Goal: Task Accomplishment & Management: Manage account settings

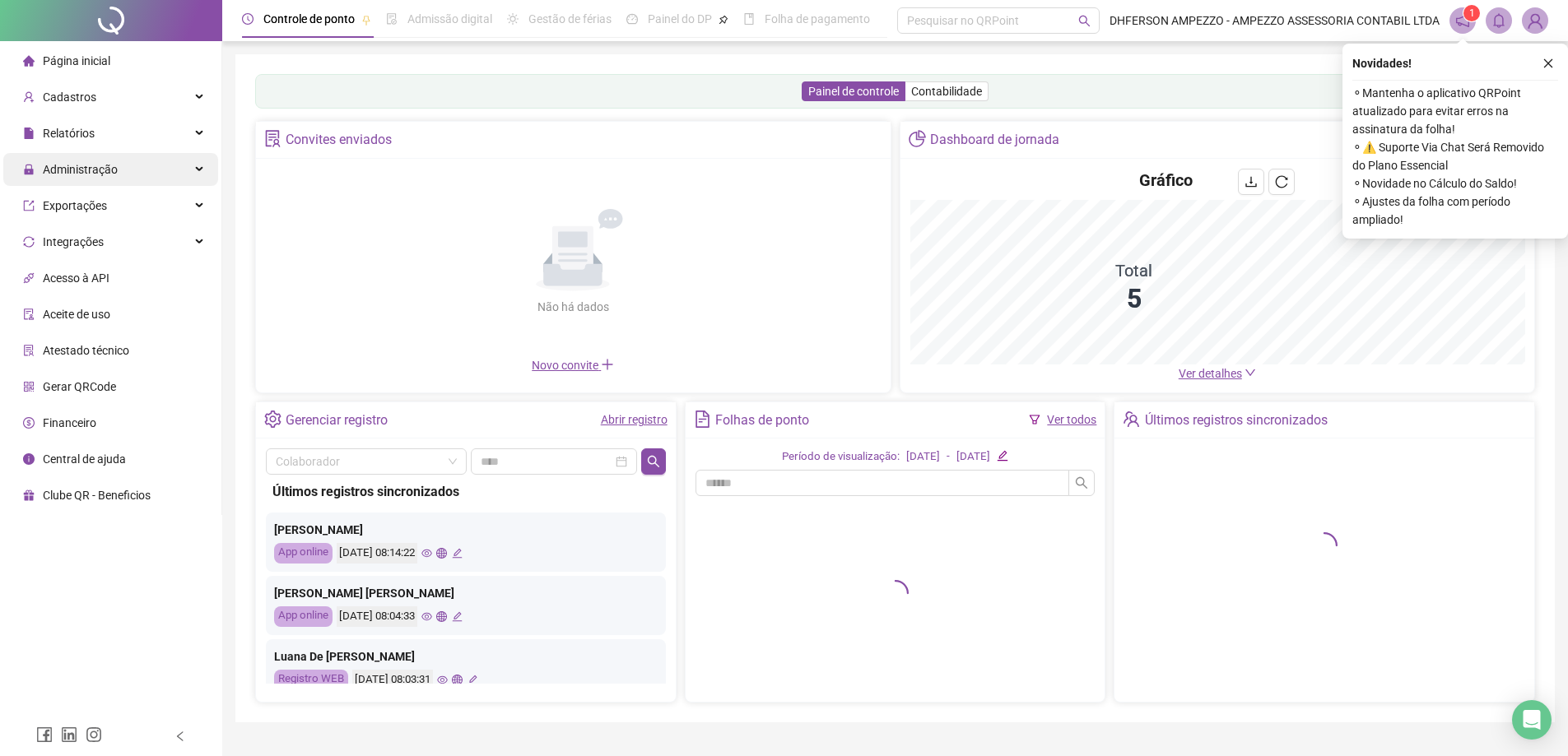
click at [157, 166] on div "Administração" at bounding box center [111, 170] width 215 height 33
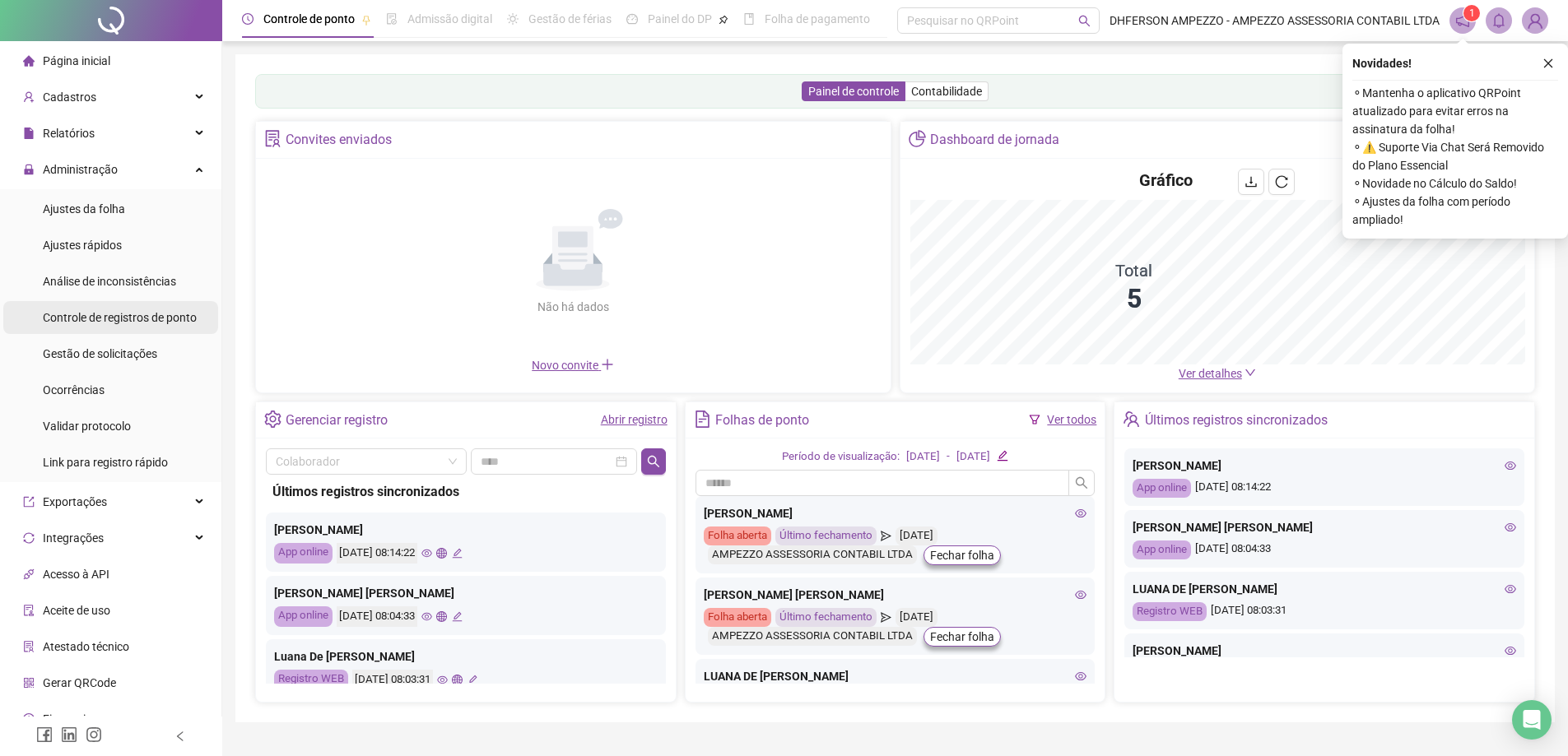
click at [170, 315] on span "Controle de registros de ponto" at bounding box center [120, 318] width 154 height 13
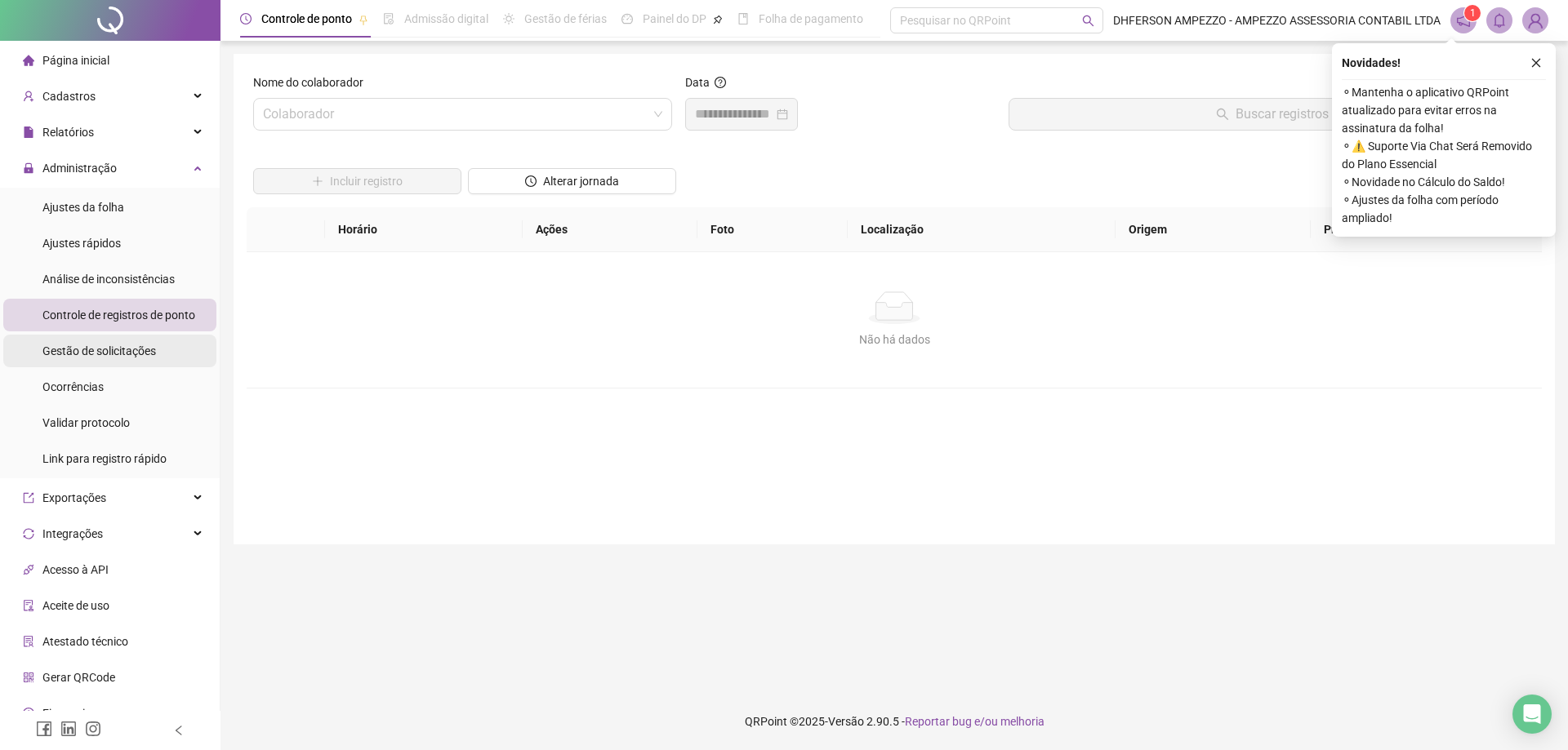
click at [148, 339] on div "Gestão de solicitações" at bounding box center [99, 351] width 113 height 33
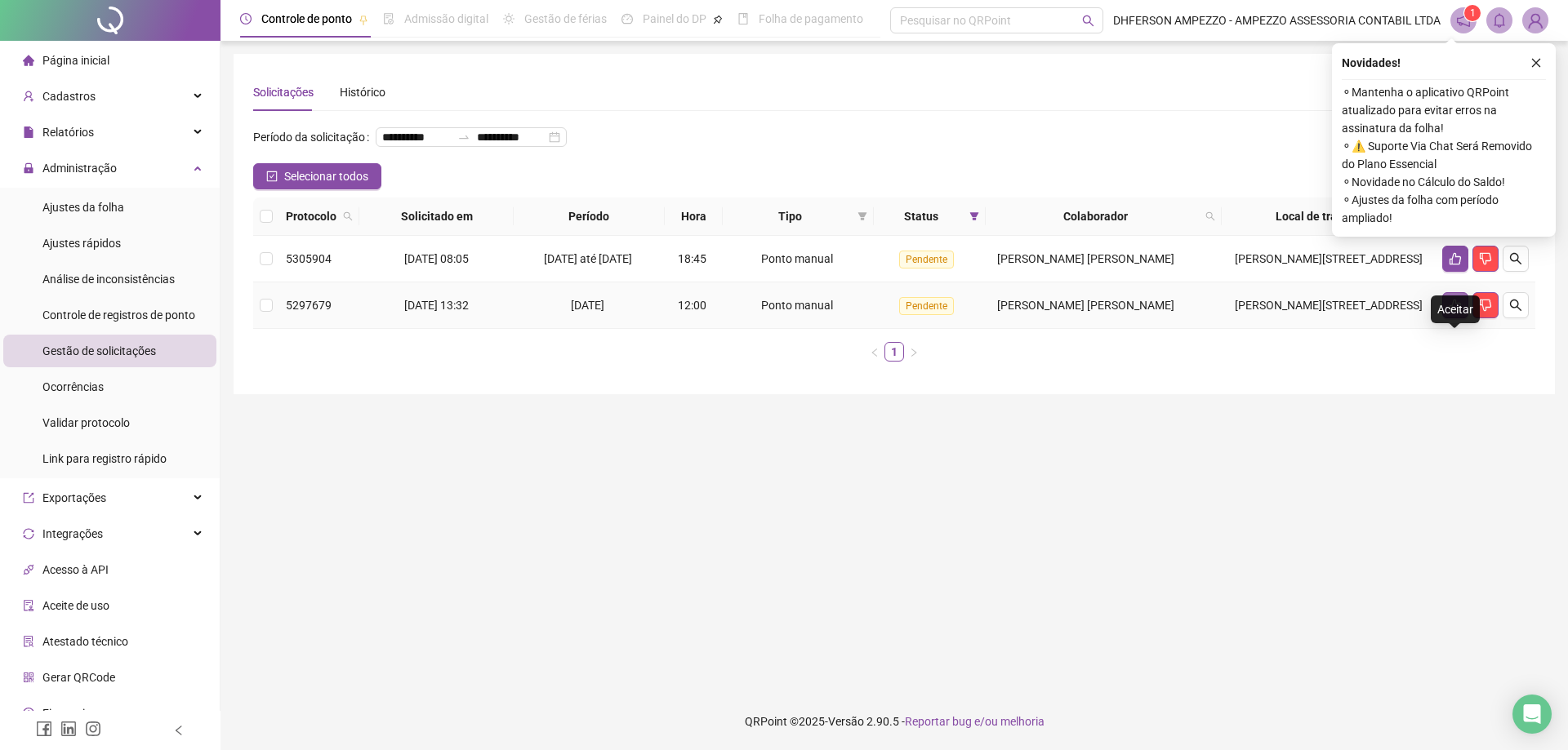
click at [1447, 318] on button "button" at bounding box center [1455, 305] width 26 height 26
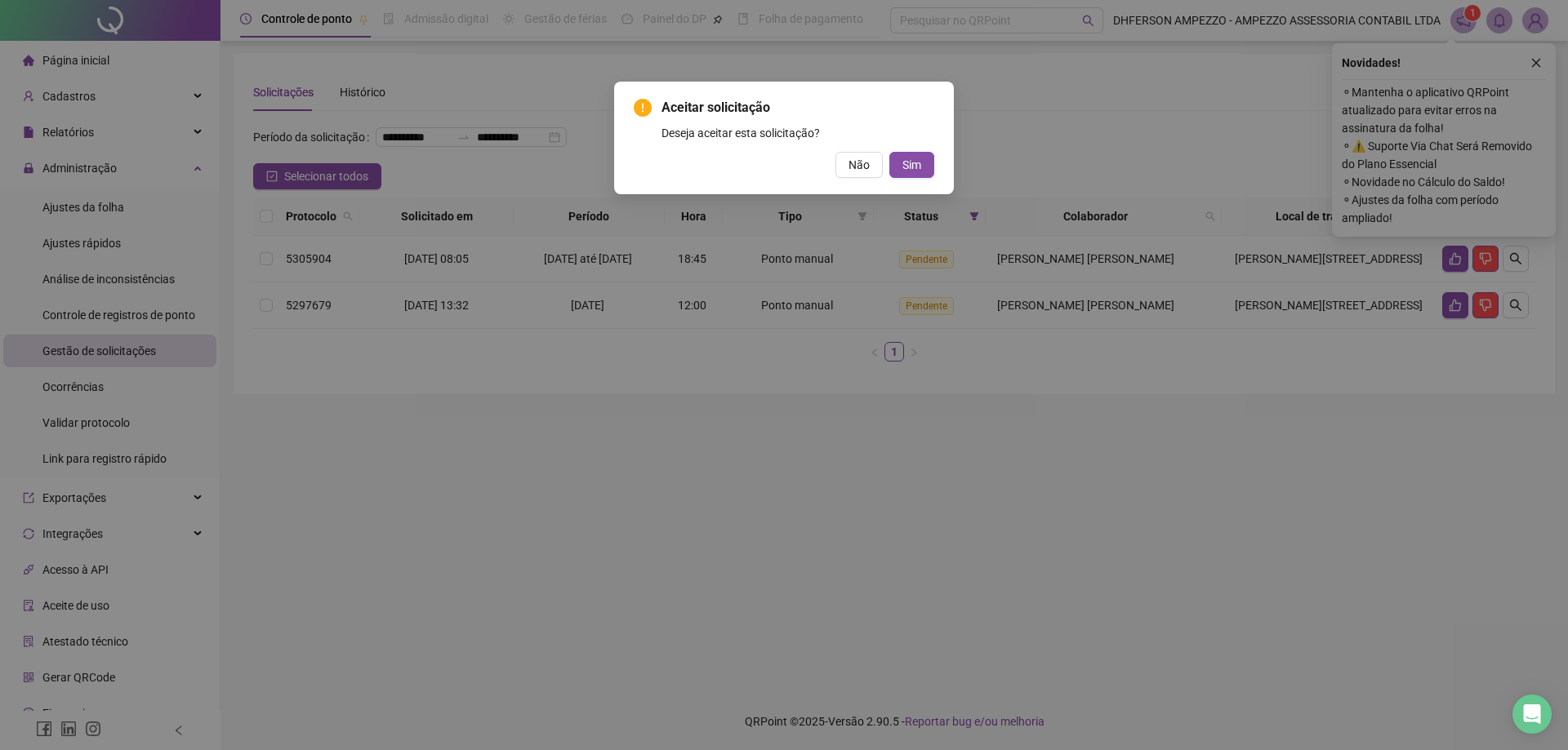
drag, startPoint x: 921, startPoint y: 174, endPoint x: 1051, endPoint y: 193, distance: 131.4
click at [926, 172] on button "Sim" at bounding box center [911, 165] width 45 height 26
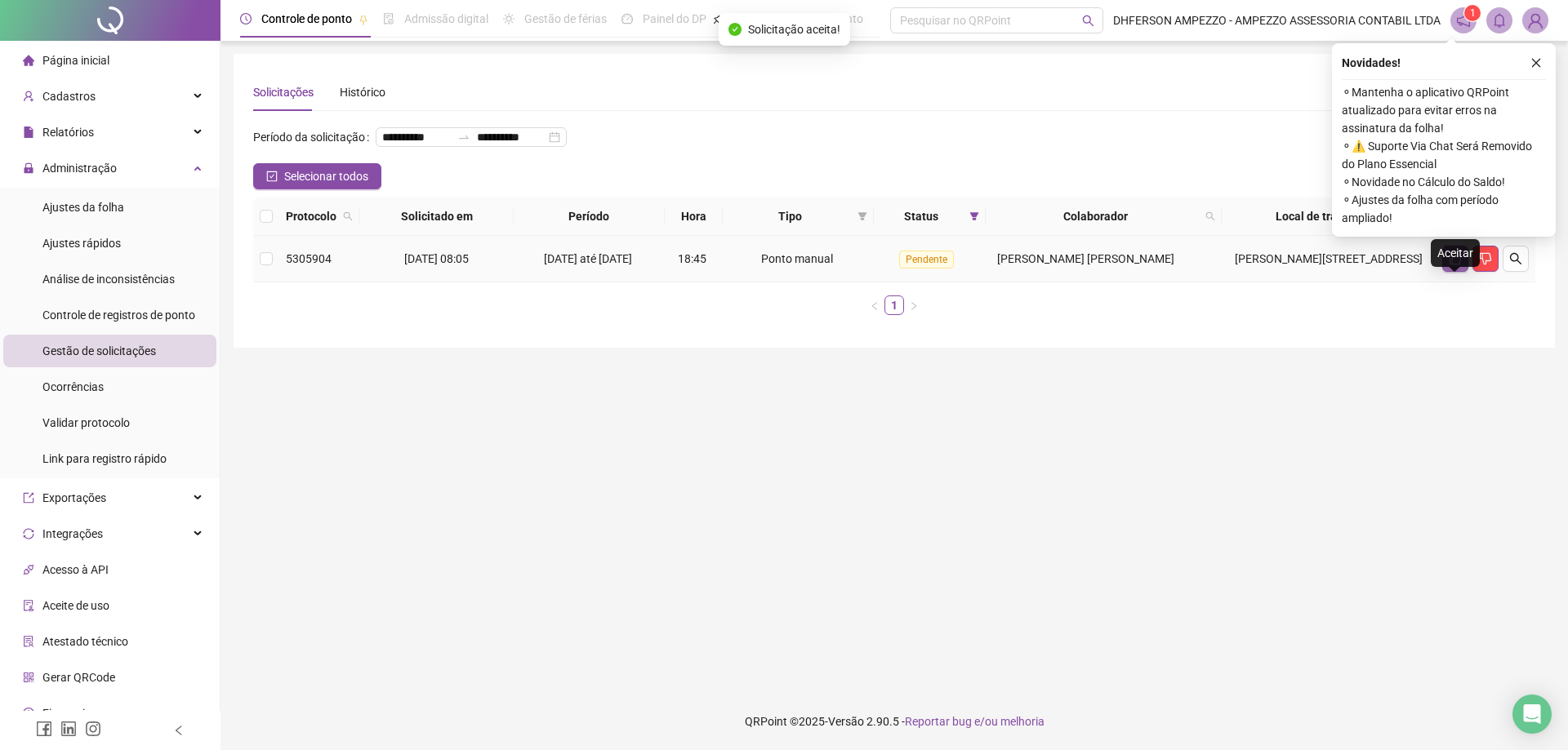
click at [1442, 272] on button "button" at bounding box center [1455, 258] width 26 height 26
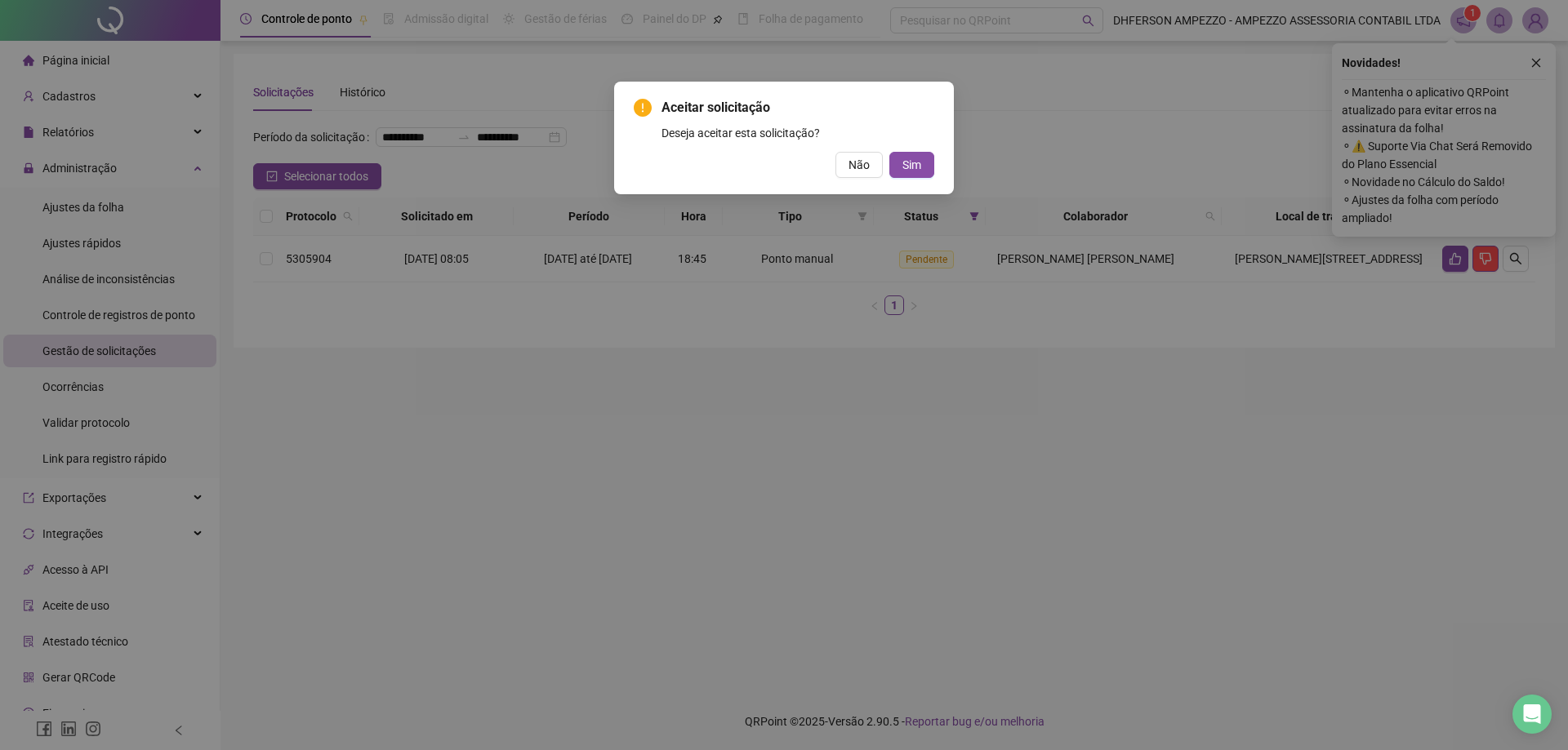
drag, startPoint x: 919, startPoint y: 168, endPoint x: 928, endPoint y: 270, distance: 102.4
click at [928, 270] on div "Aceitar solicitação Deseja aceitar esta solicitação? Não Sim" at bounding box center [784, 375] width 1568 height 750
click at [1277, 304] on div "Aceitar solicitação Deseja aceitar esta solicitação? Não Sim" at bounding box center [784, 375] width 1568 height 750
click at [1297, 326] on div "Aceitar solicitação Deseja aceitar esta solicitação? Não Sim" at bounding box center [784, 375] width 1568 height 750
click at [1278, 212] on div "Aceitar solicitação Deseja aceitar esta solicitação? Não Sim" at bounding box center [784, 375] width 1568 height 750
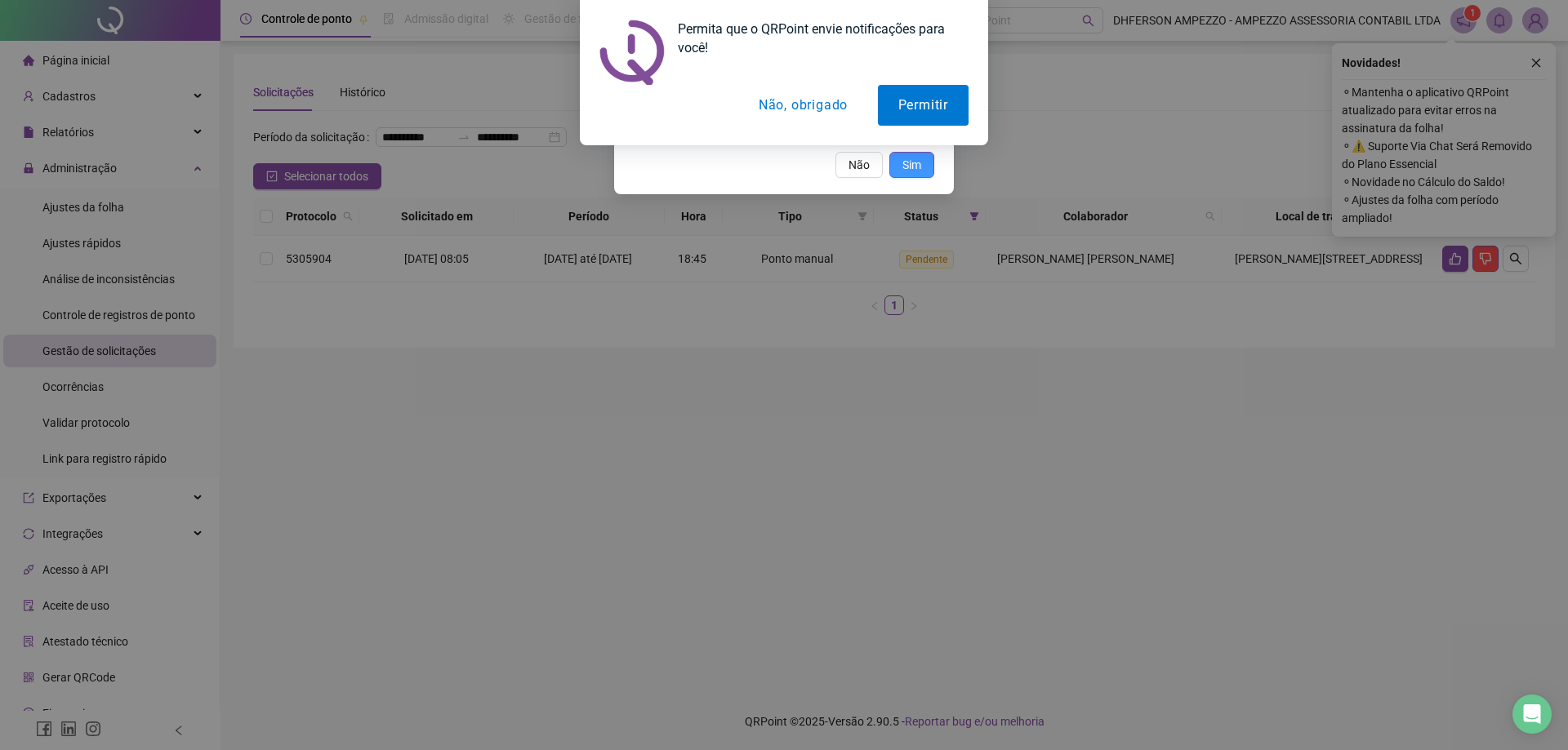
click at [919, 167] on span "Sim" at bounding box center [911, 165] width 19 height 18
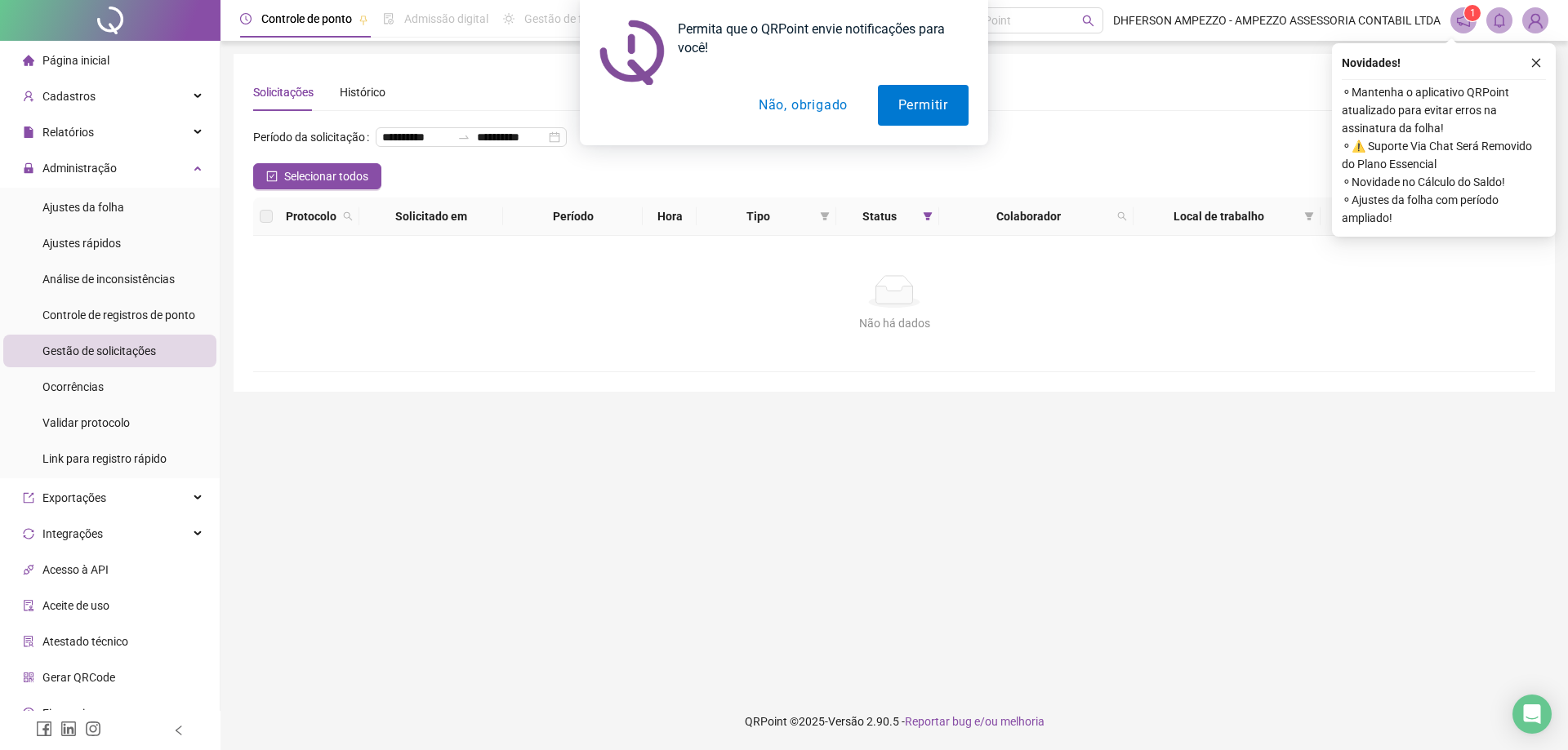
click at [833, 105] on button "Não, obrigado" at bounding box center [803, 105] width 130 height 41
